Goal: Use online tool/utility: Use online tool/utility

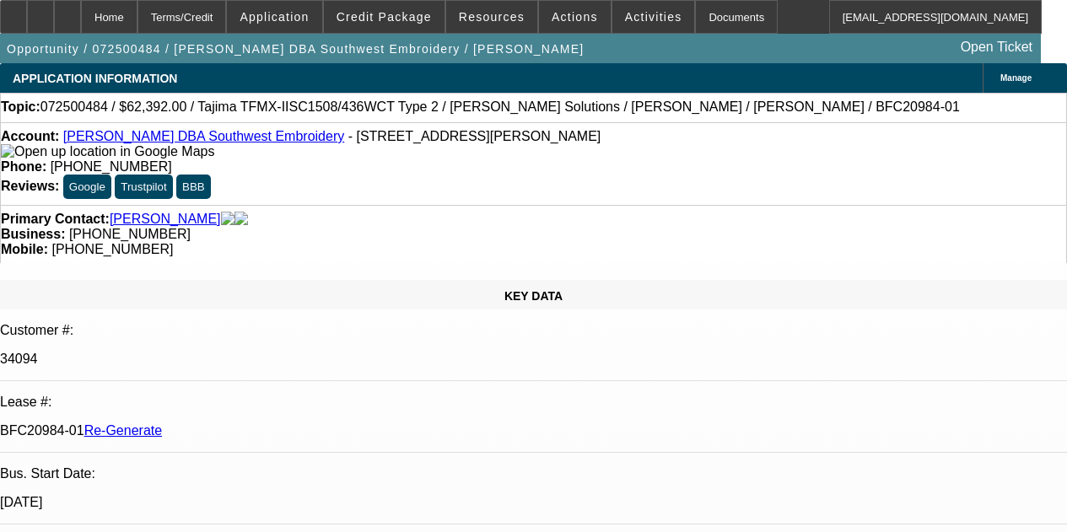
select select "3"
select select "0.2"
select select "2"
select select "0.1"
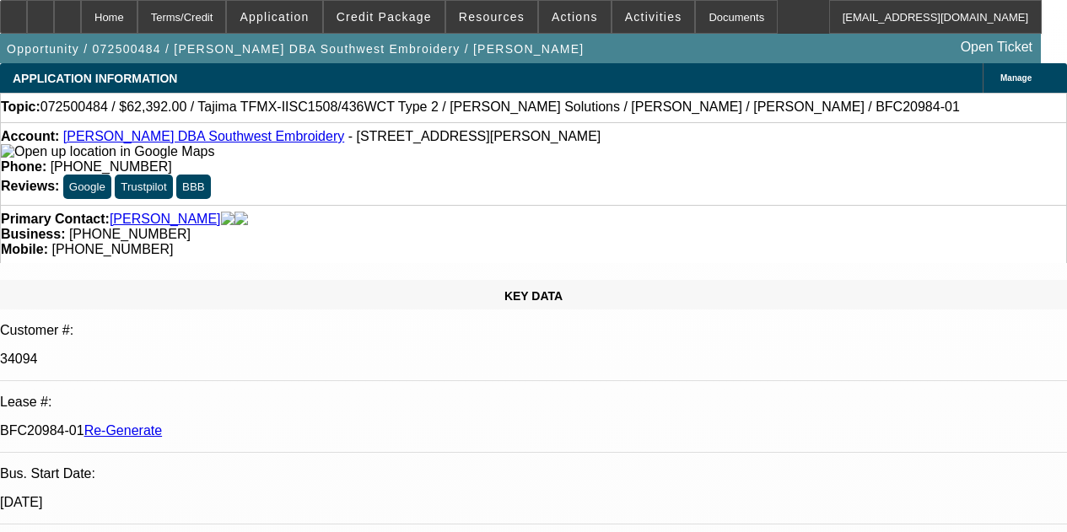
select select "4"
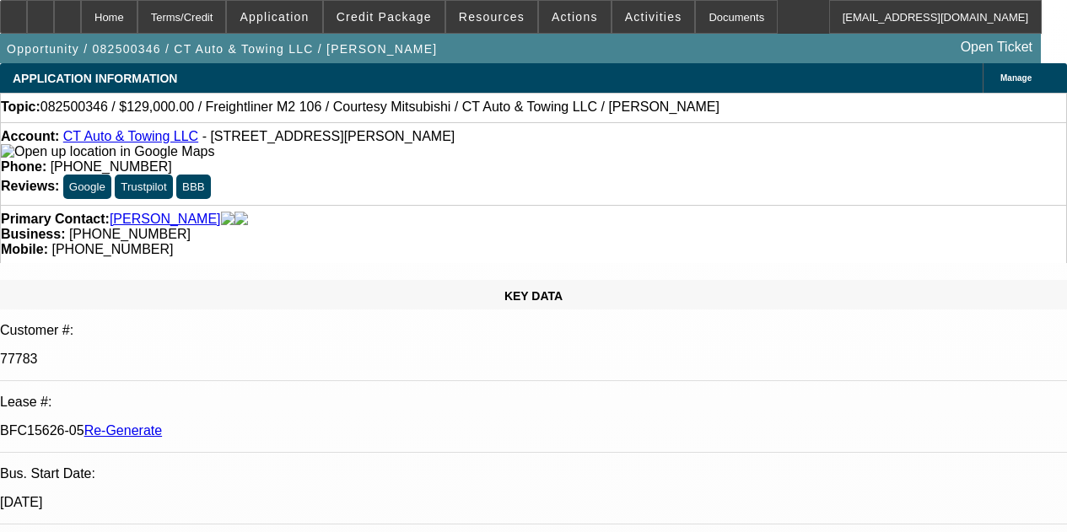
select select "4"
select select "0"
select select "3"
select select "0"
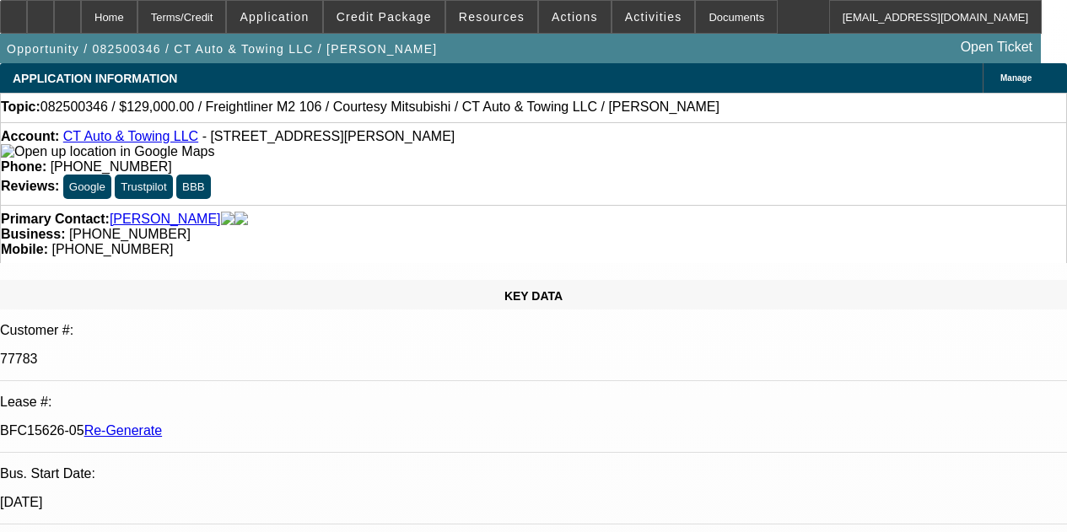
select select "6"
